Goal: Entertainment & Leisure: Consume media (video, audio)

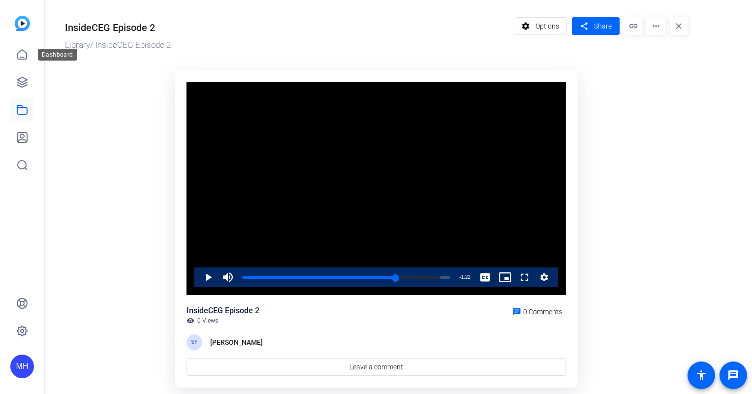
click at [22, 60] on icon at bounding box center [22, 55] width 12 height 12
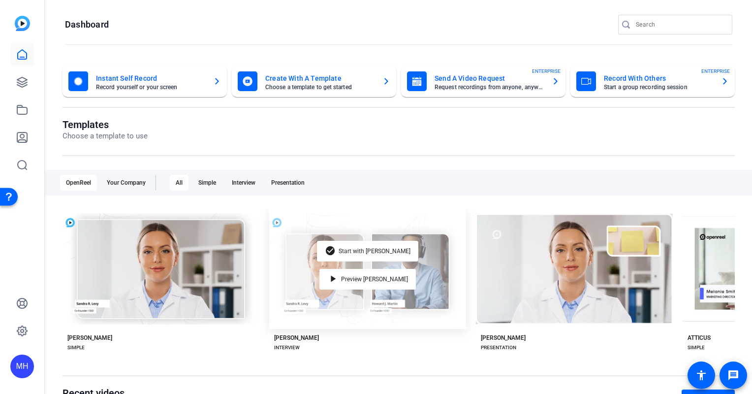
scroll to position [166, 0]
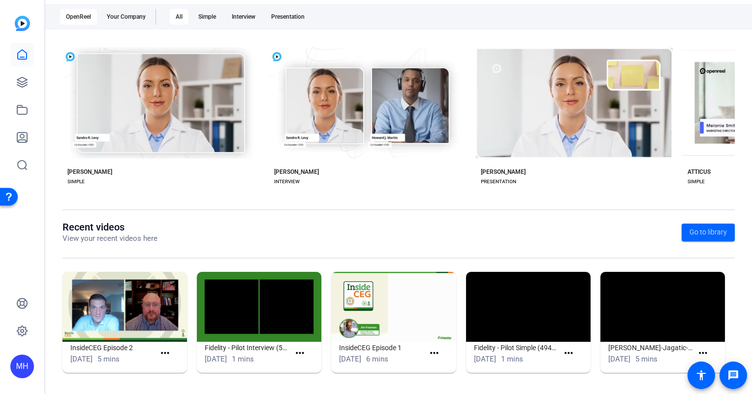
click at [391, 329] on img at bounding box center [393, 307] width 125 height 70
click at [408, 317] on img at bounding box center [393, 307] width 125 height 70
click at [380, 346] on h1 "InsideCEG Episode 1" at bounding box center [381, 348] width 85 height 12
click at [436, 353] on mat-icon "more_horiz" at bounding box center [434, 353] width 12 height 12
click at [455, 371] on span "View" at bounding box center [452, 367] width 39 height 12
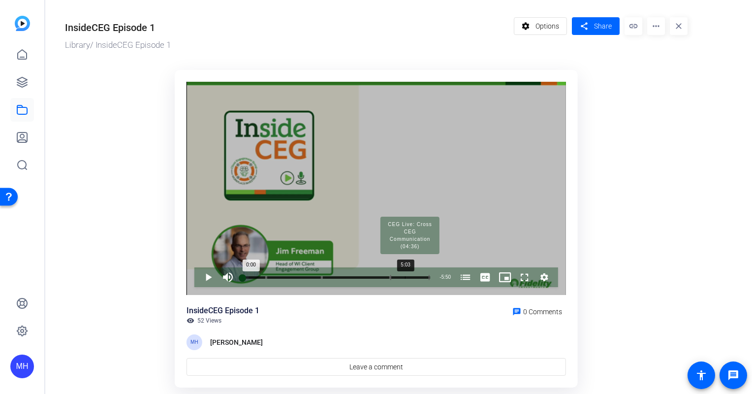
click at [402, 276] on div "Progress Bar" at bounding box center [409, 277] width 39 height 5
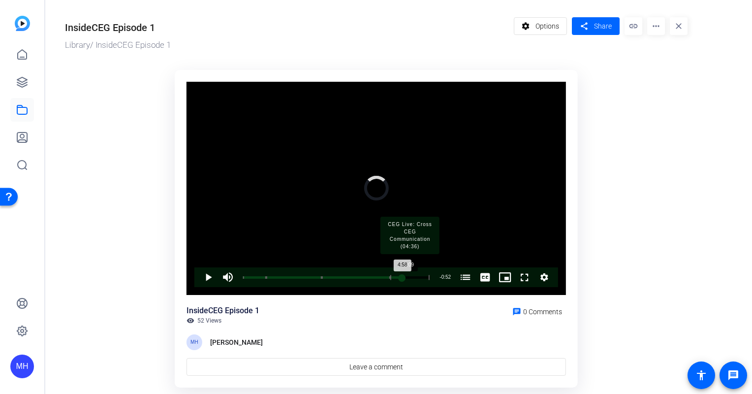
click at [408, 277] on div "Progress Bar" at bounding box center [409, 277] width 39 height 5
click at [417, 277] on div "Progress Bar" at bounding box center [409, 277] width 39 height 5
click at [412, 278] on div "5:26" at bounding box center [330, 277] width 175 height 2
